Goal: Task Accomplishment & Management: Manage account settings

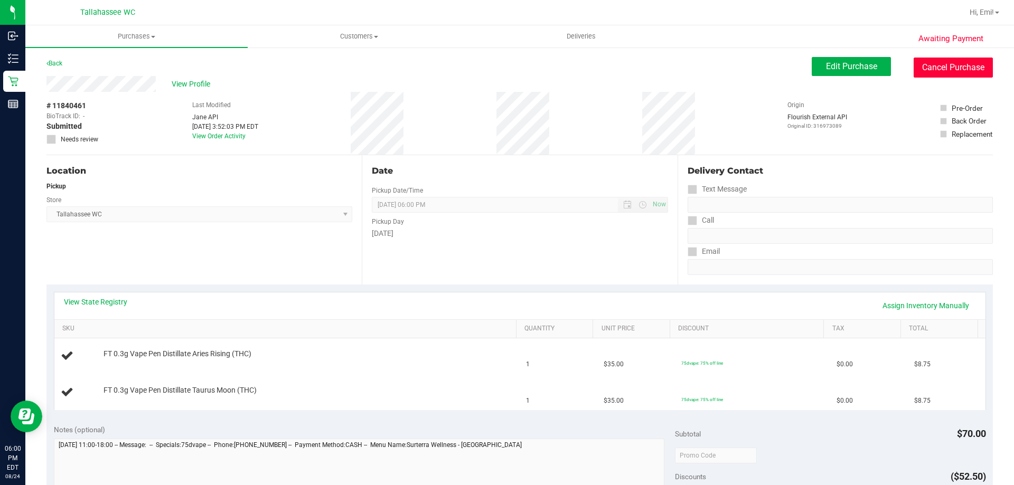
click at [928, 67] on button "Cancel Purchase" at bounding box center [952, 68] width 79 height 20
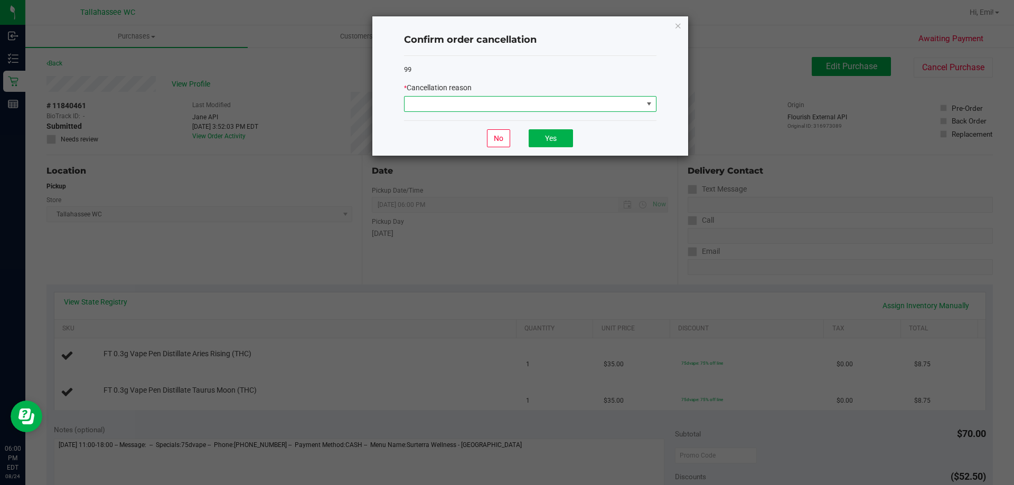
click at [470, 105] on span at bounding box center [523, 104] width 238 height 15
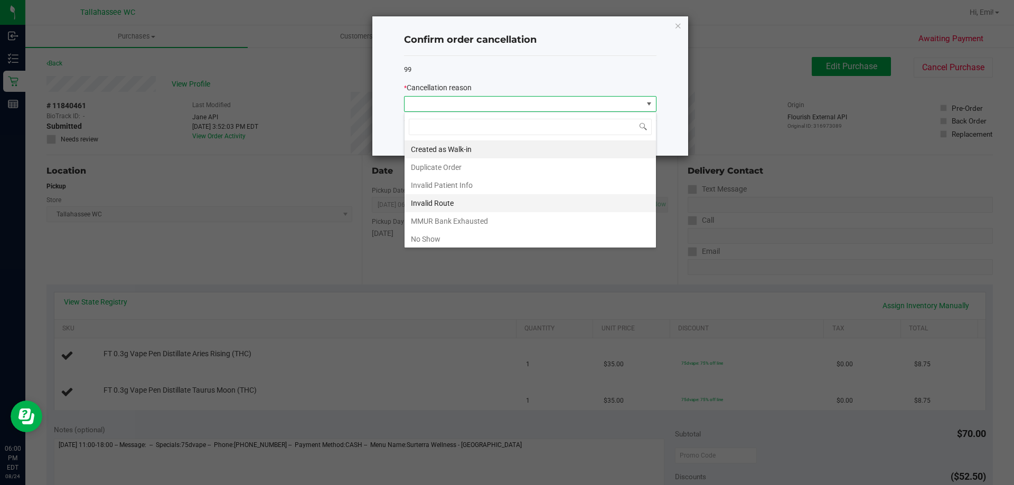
scroll to position [16, 252]
click at [433, 233] on li "No Show" at bounding box center [529, 239] width 251 height 18
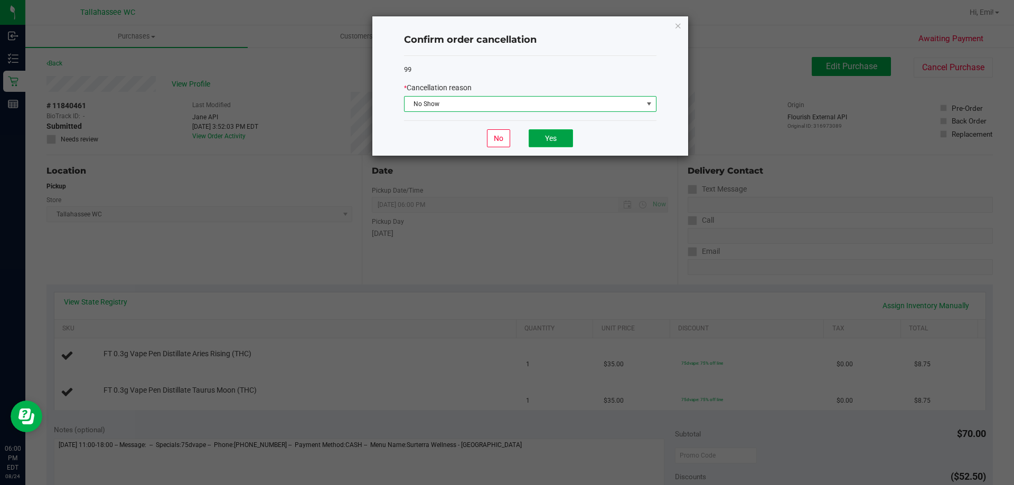
click at [558, 137] on button "Yes" at bounding box center [551, 138] width 44 height 18
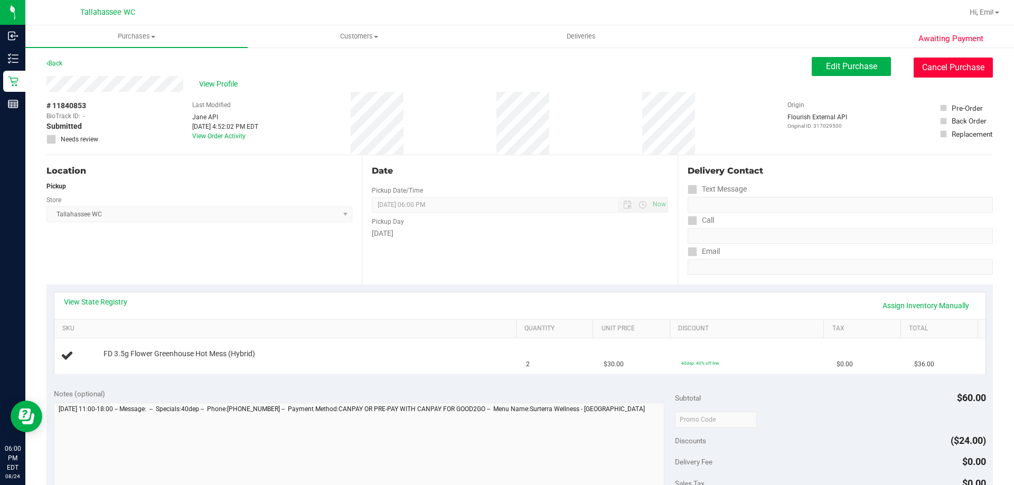
click at [927, 75] on button "Cancel Purchase" at bounding box center [952, 68] width 79 height 20
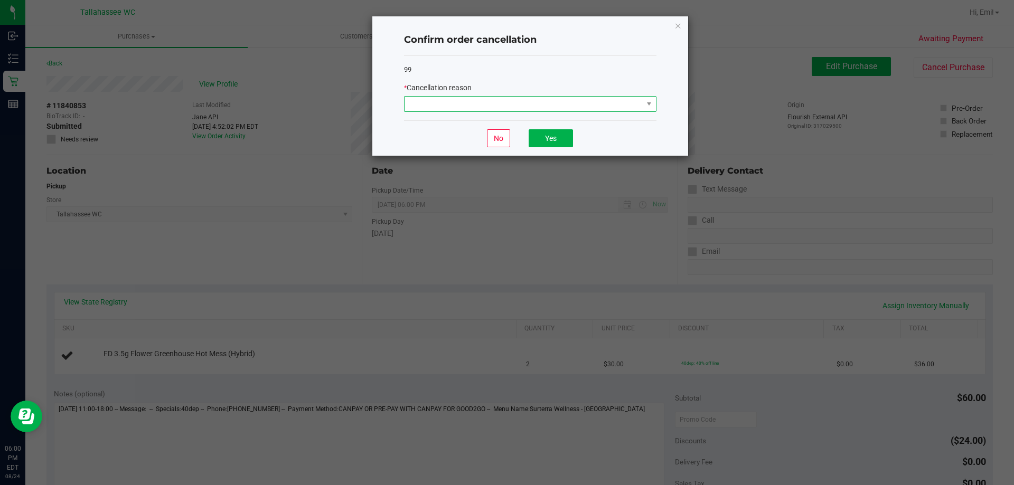
click at [517, 98] on span at bounding box center [523, 104] width 238 height 15
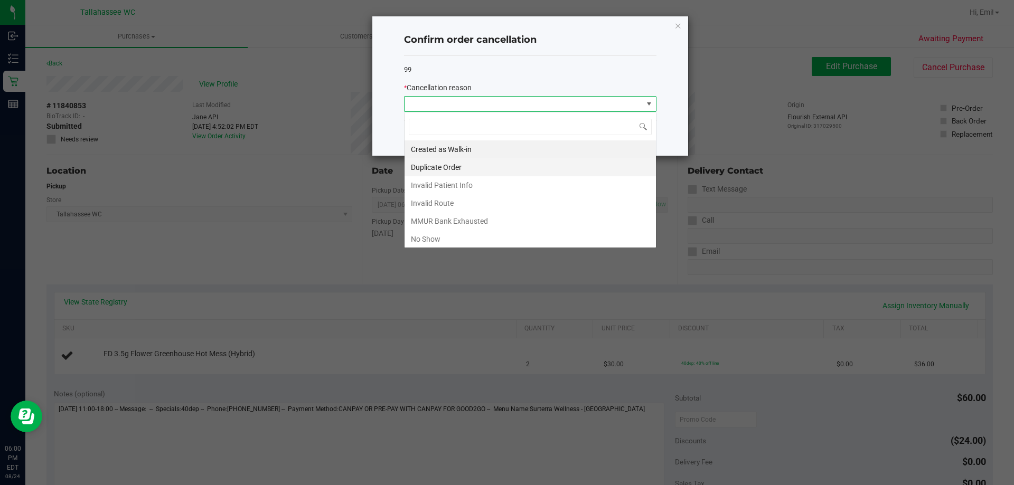
scroll to position [16, 252]
click at [430, 237] on li "No Show" at bounding box center [529, 239] width 251 height 18
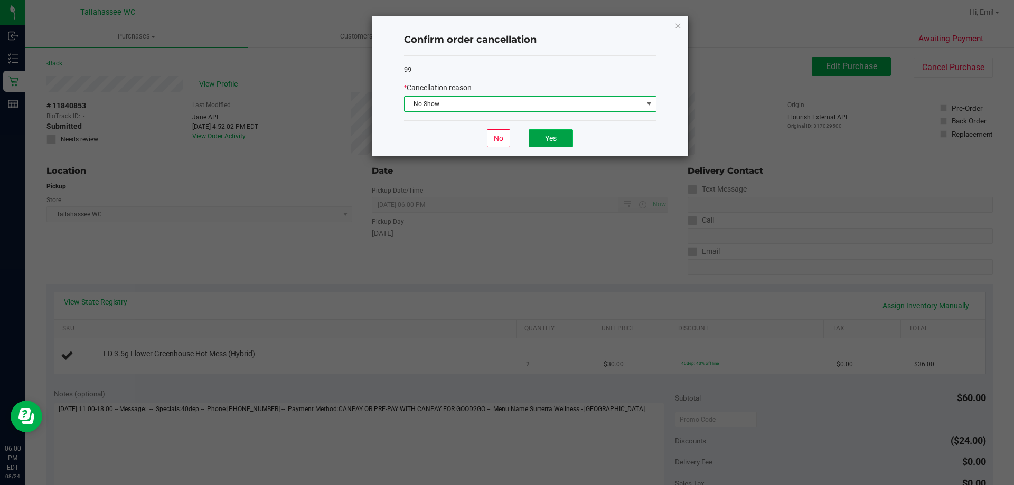
click at [564, 144] on button "Yes" at bounding box center [551, 138] width 44 height 18
